Goal: Information Seeking & Learning: Learn about a topic

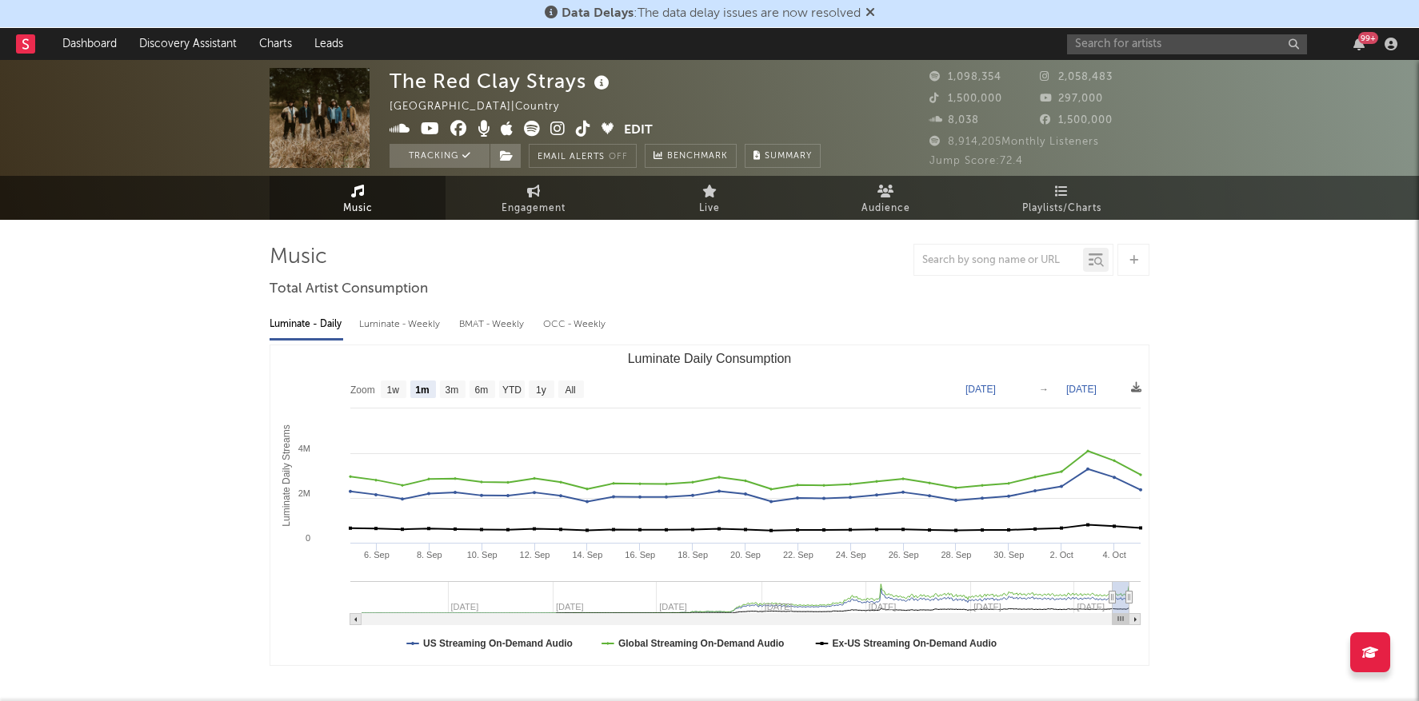
select select "1m"
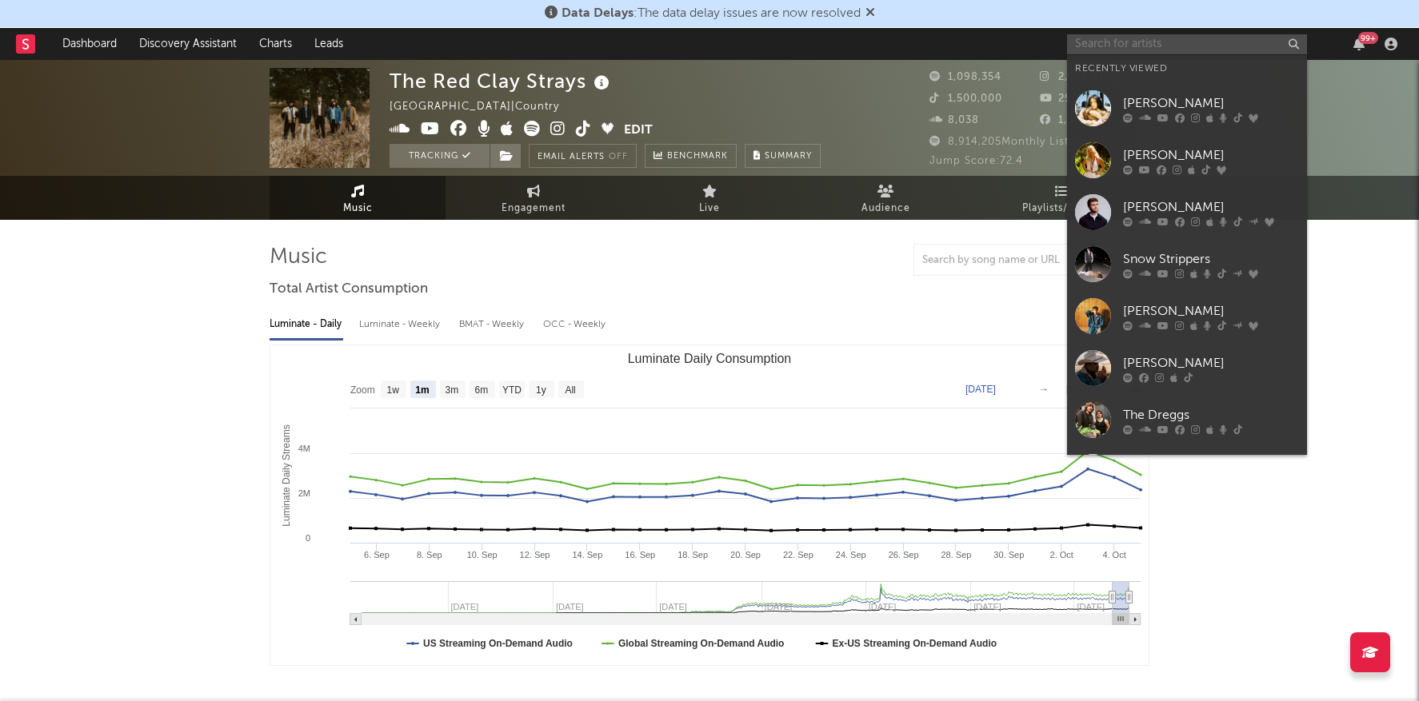
click at [1104, 44] on input "text" at bounding box center [1187, 44] width 240 height 20
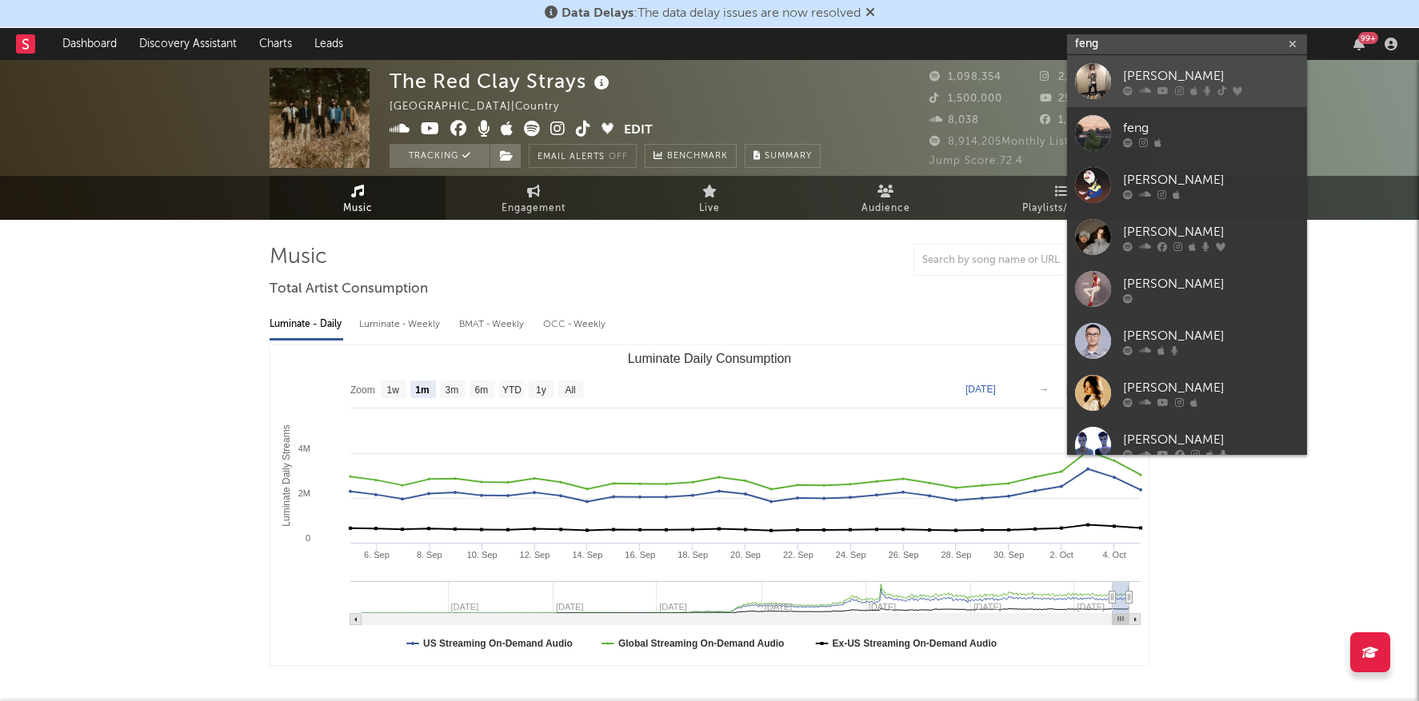
type input "feng"
click at [1173, 77] on div "[PERSON_NAME]" at bounding box center [1211, 75] width 176 height 19
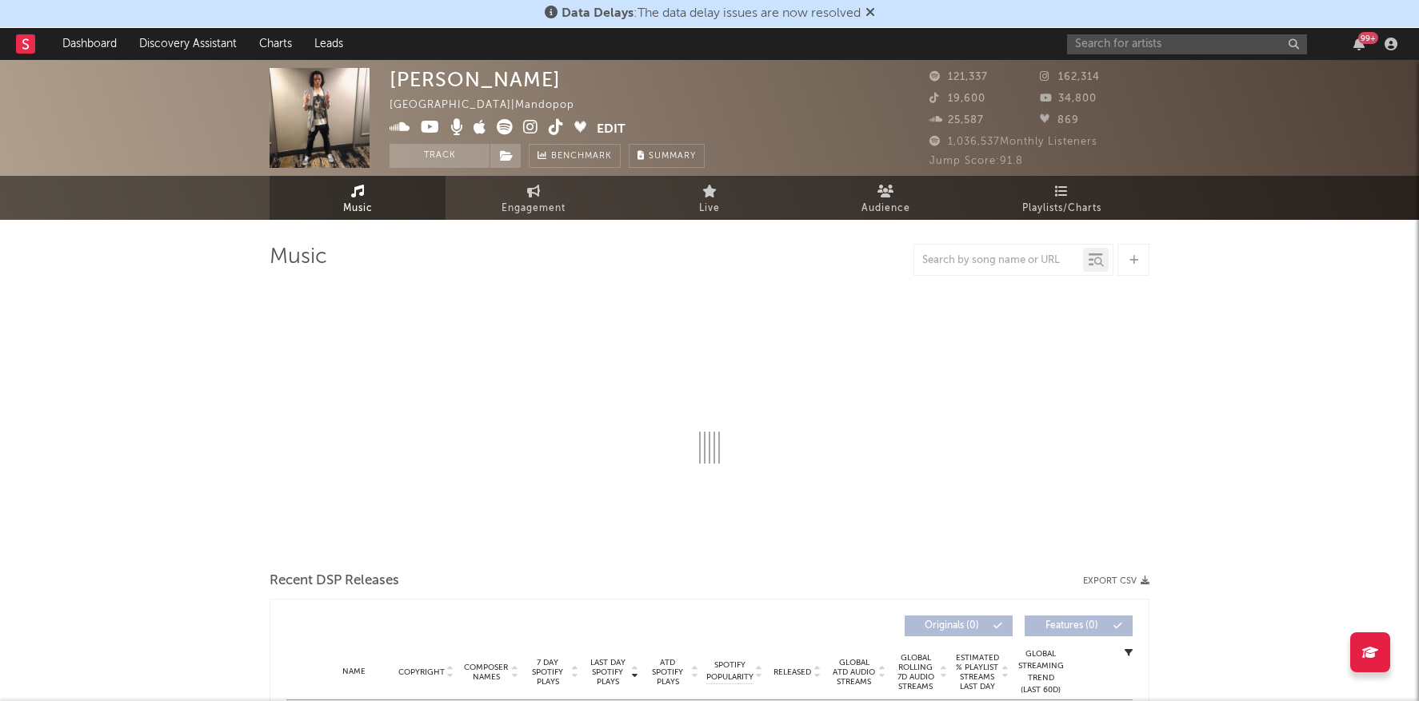
select select "6m"
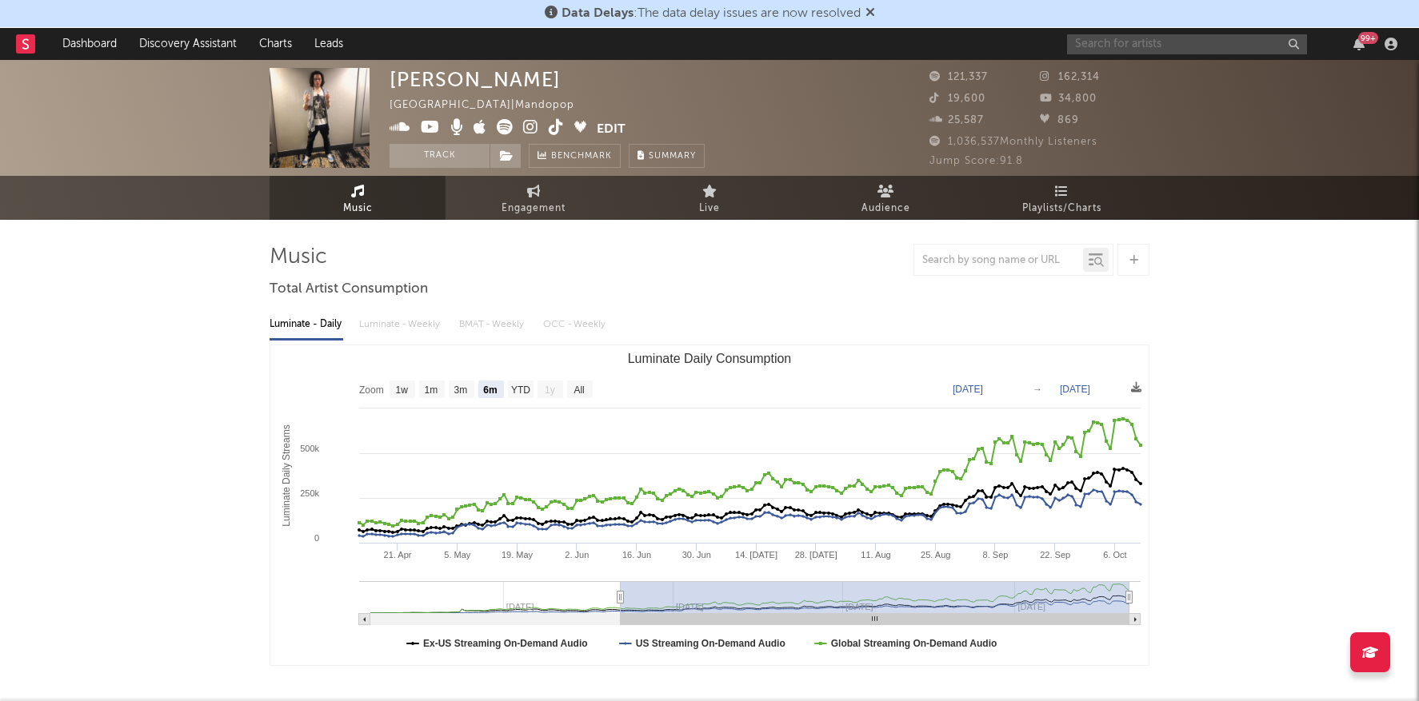
click at [1100, 39] on input "text" at bounding box center [1187, 44] width 240 height 20
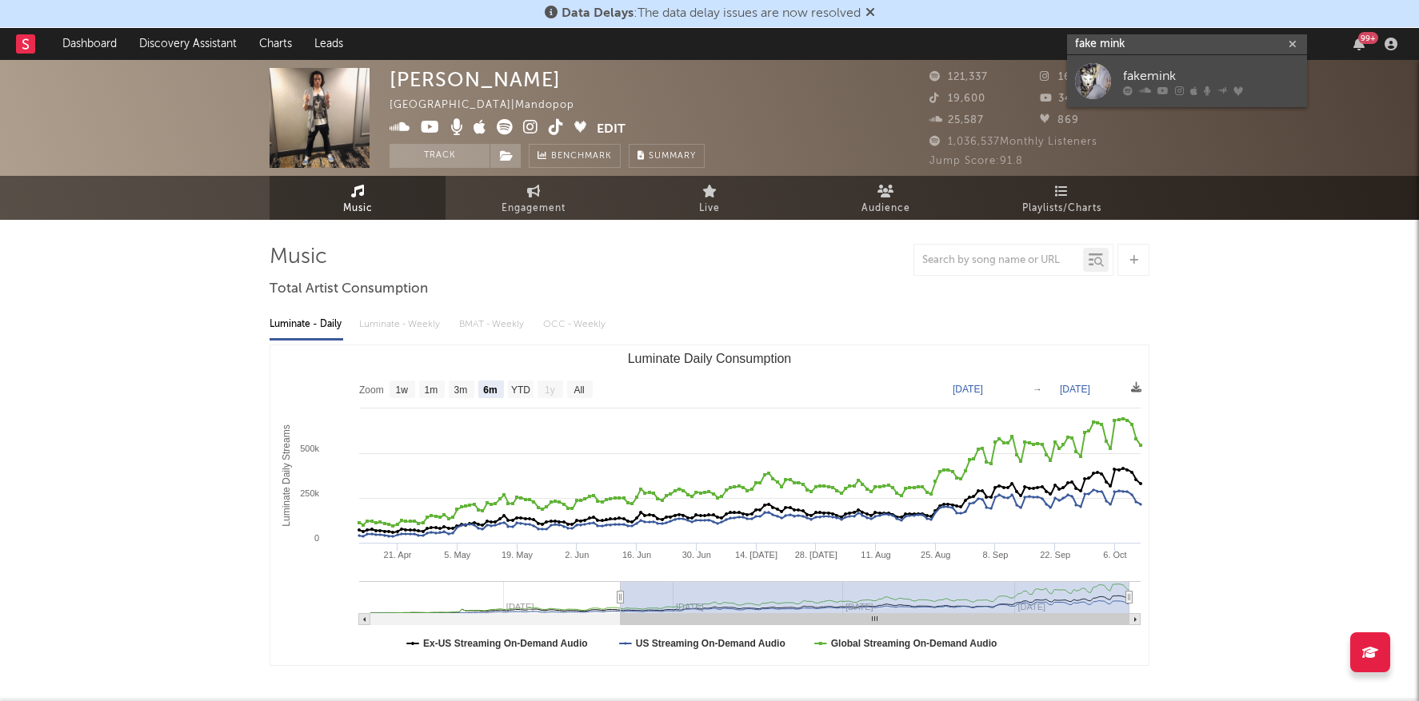
type input "fake mink"
click at [1127, 70] on div "fakemink" at bounding box center [1211, 75] width 176 height 19
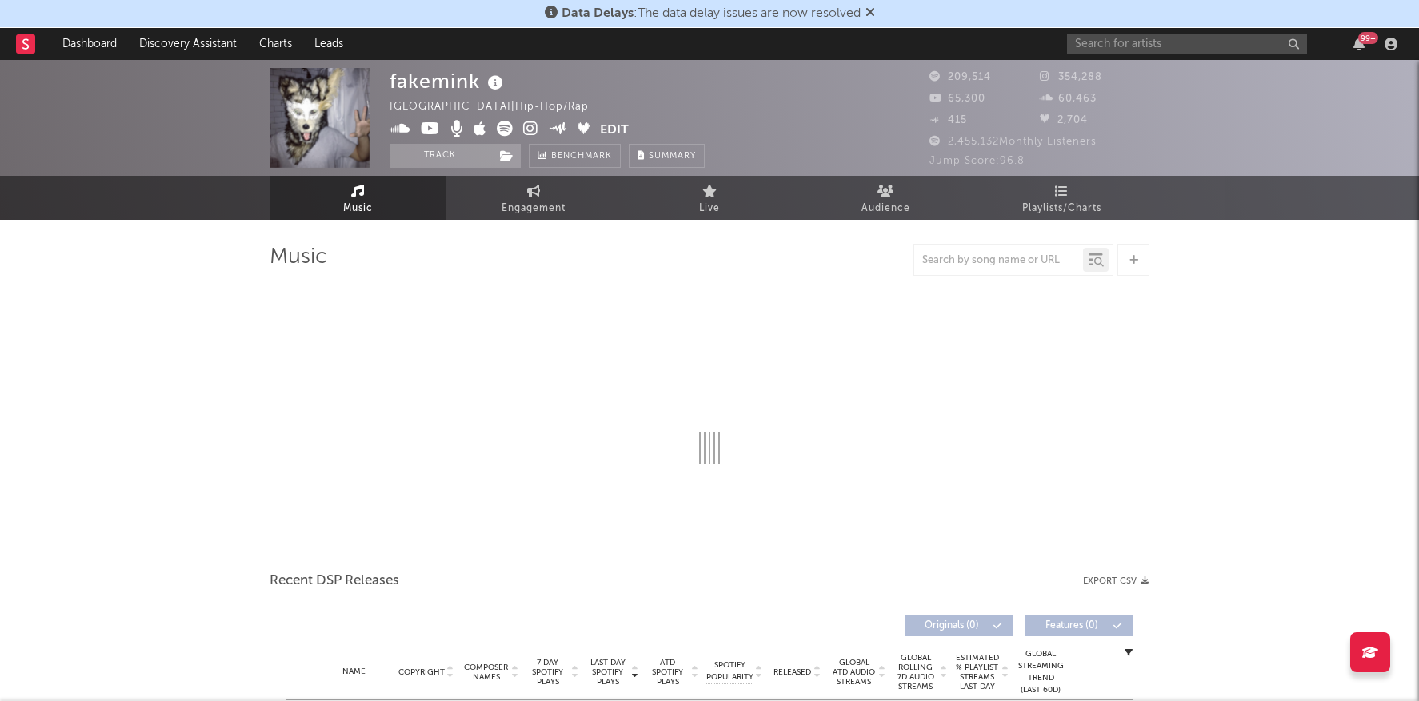
select select "6m"
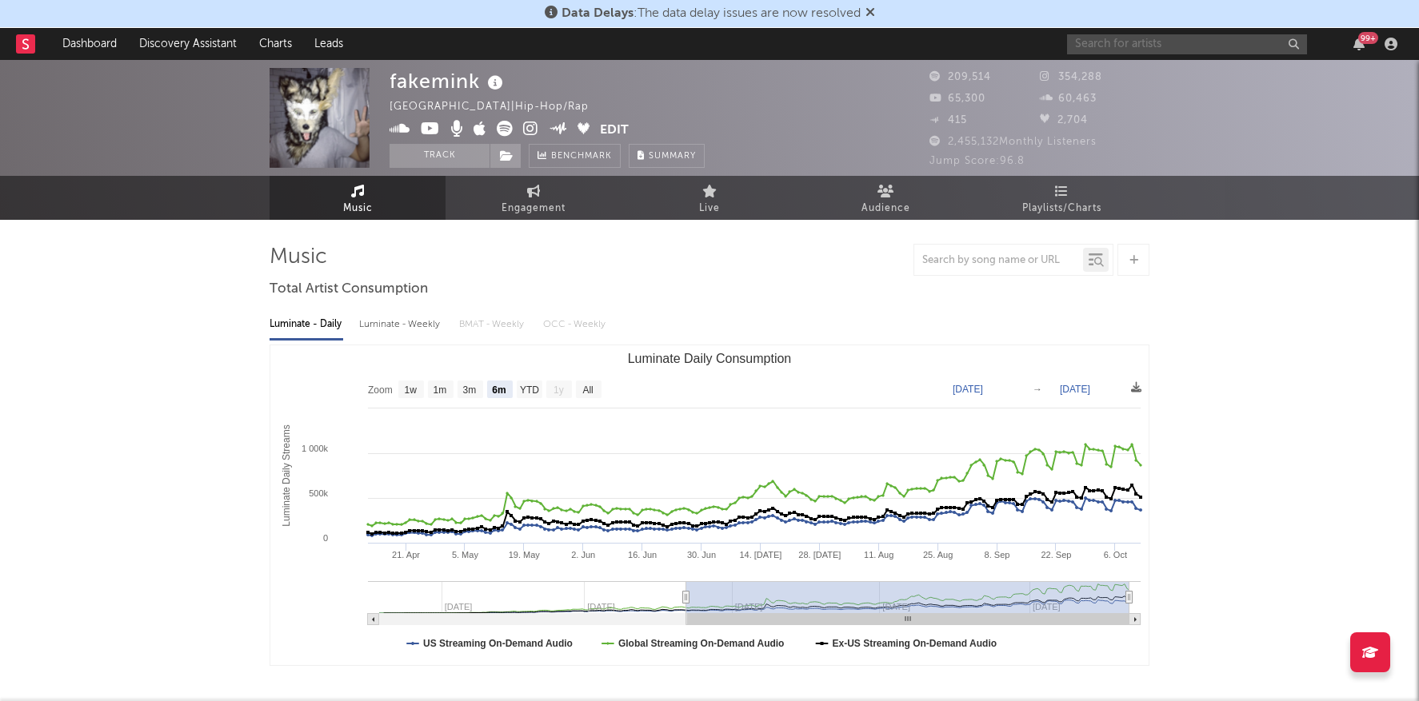
click at [1147, 49] on input "text" at bounding box center [1187, 44] width 240 height 20
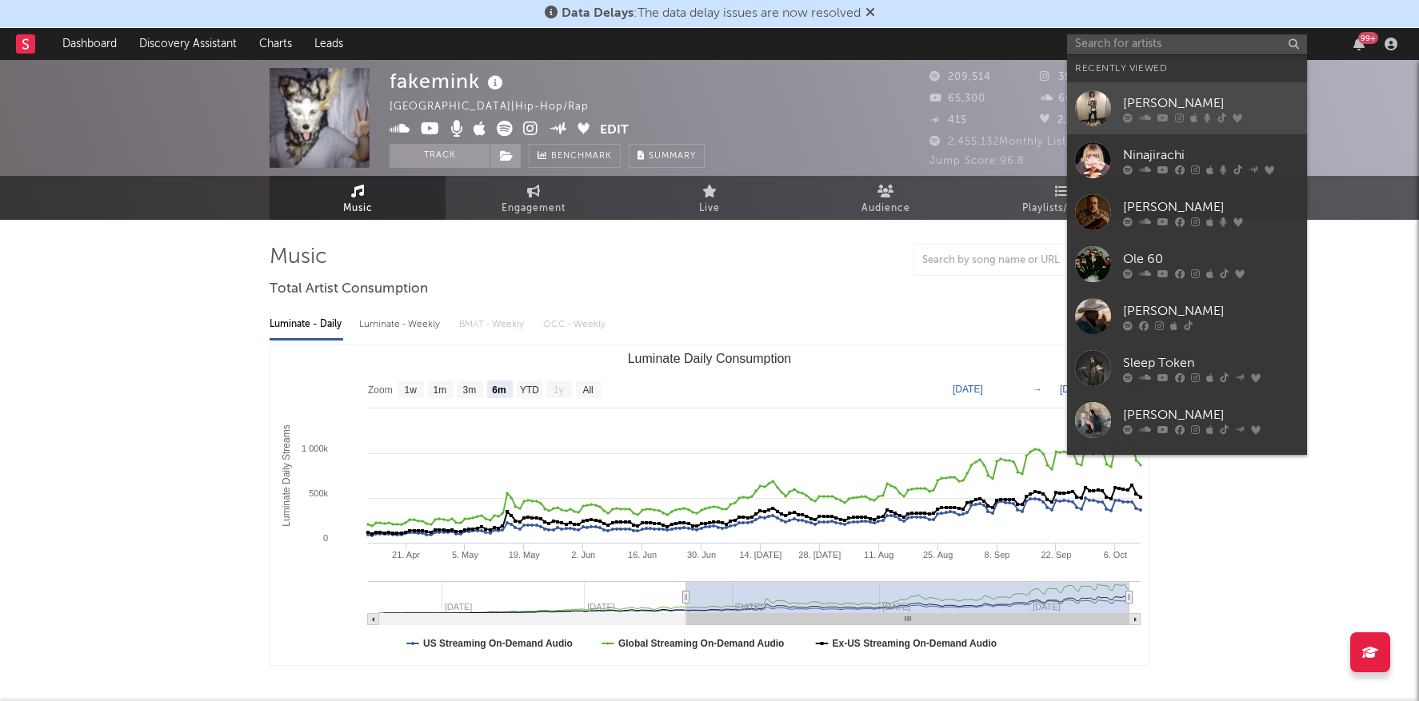
click at [1169, 101] on div "[PERSON_NAME]" at bounding box center [1211, 103] width 176 height 19
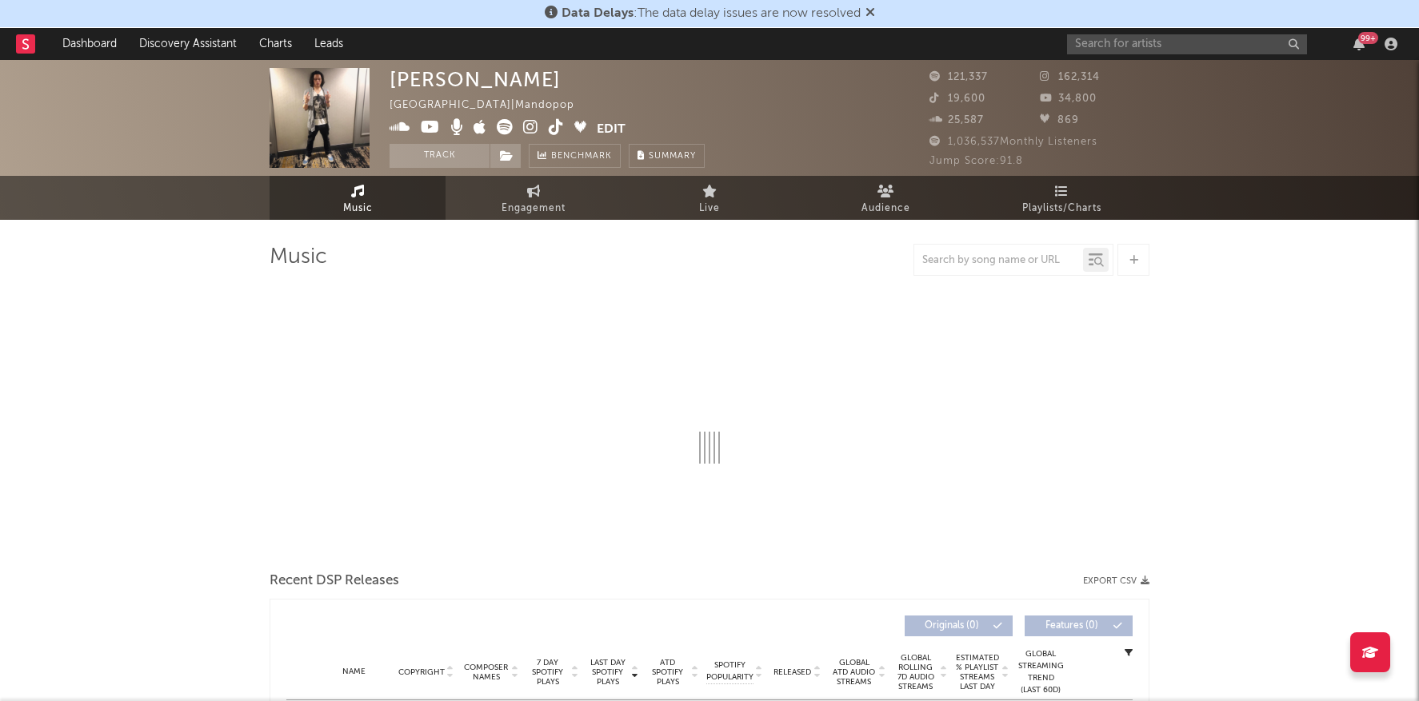
select select "6m"
